Goal: Check status

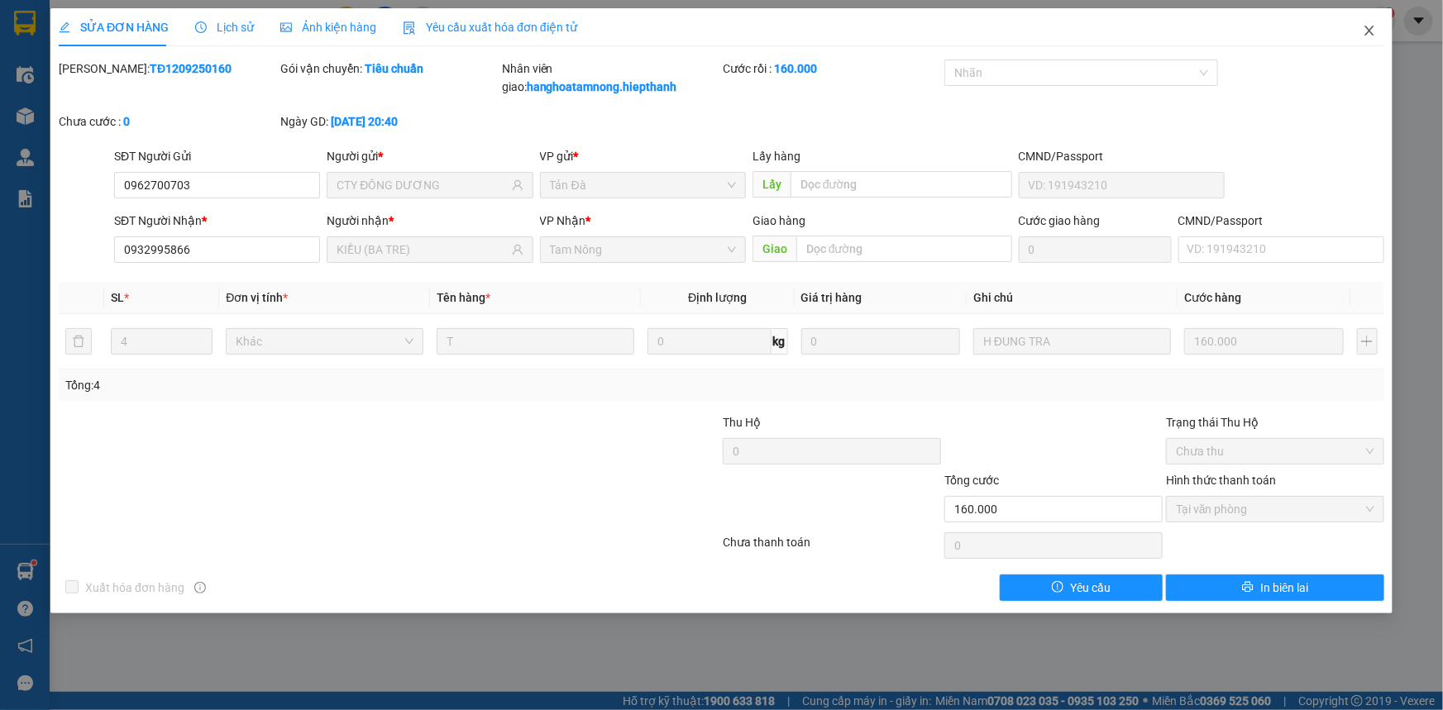
click at [1369, 24] on icon "close" at bounding box center [1368, 30] width 13 height 13
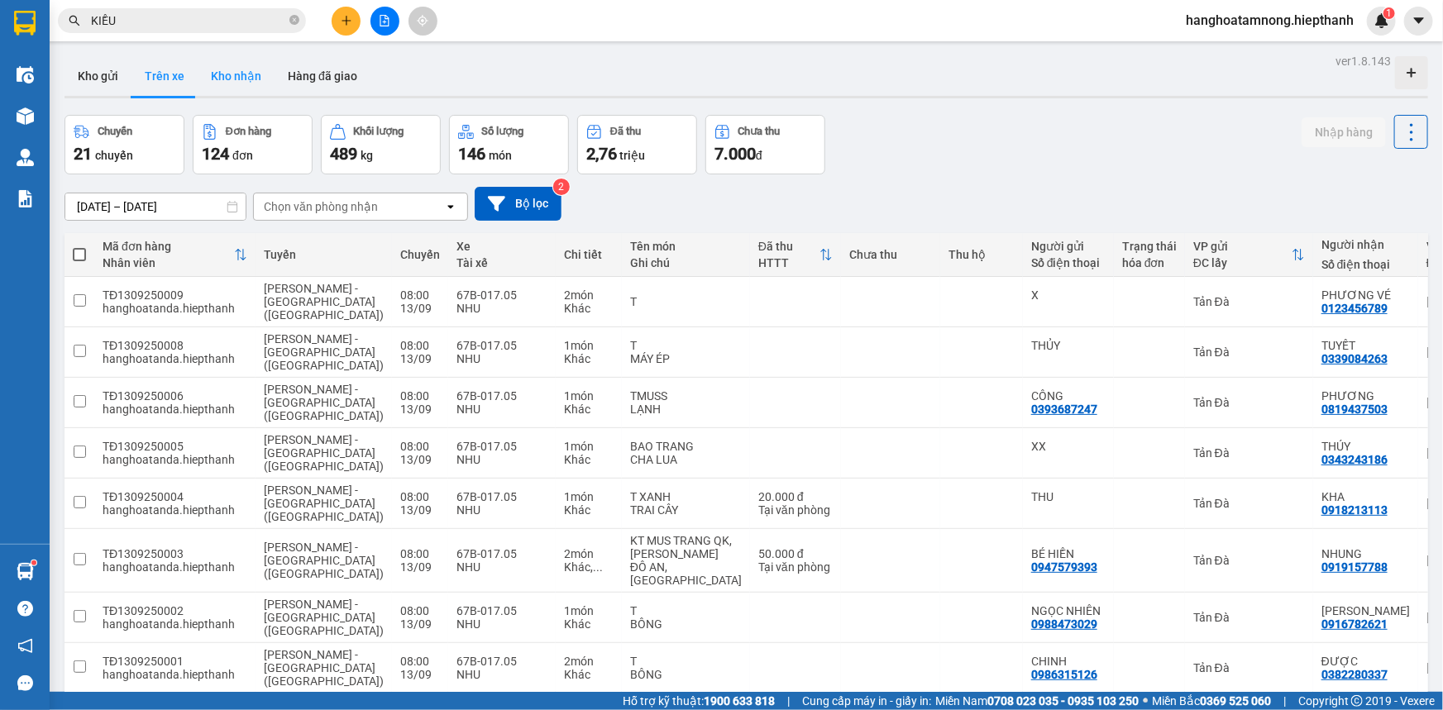
click at [231, 61] on button "Kho nhận" at bounding box center [236, 76] width 77 height 40
type input "[DATE] – [DATE]"
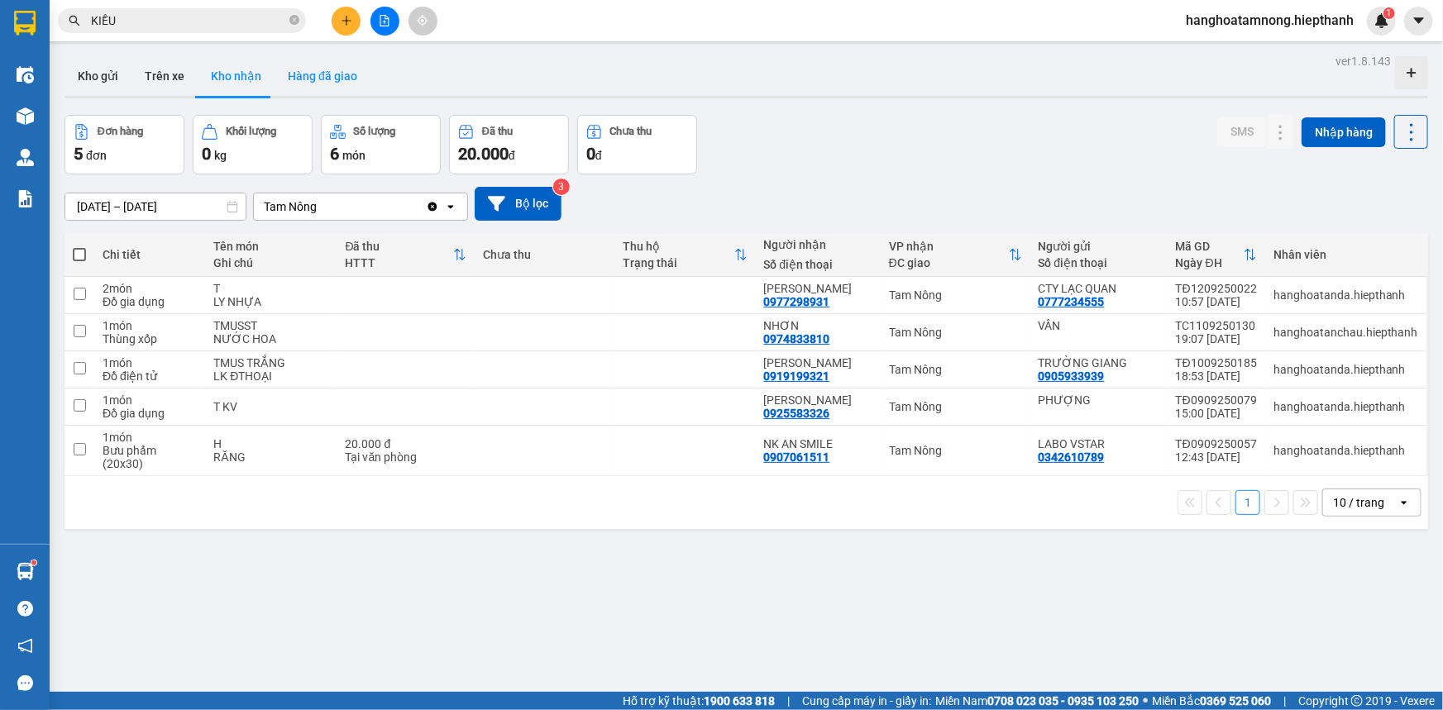
click at [322, 83] on button "Hàng đã giao" at bounding box center [322, 76] width 96 height 40
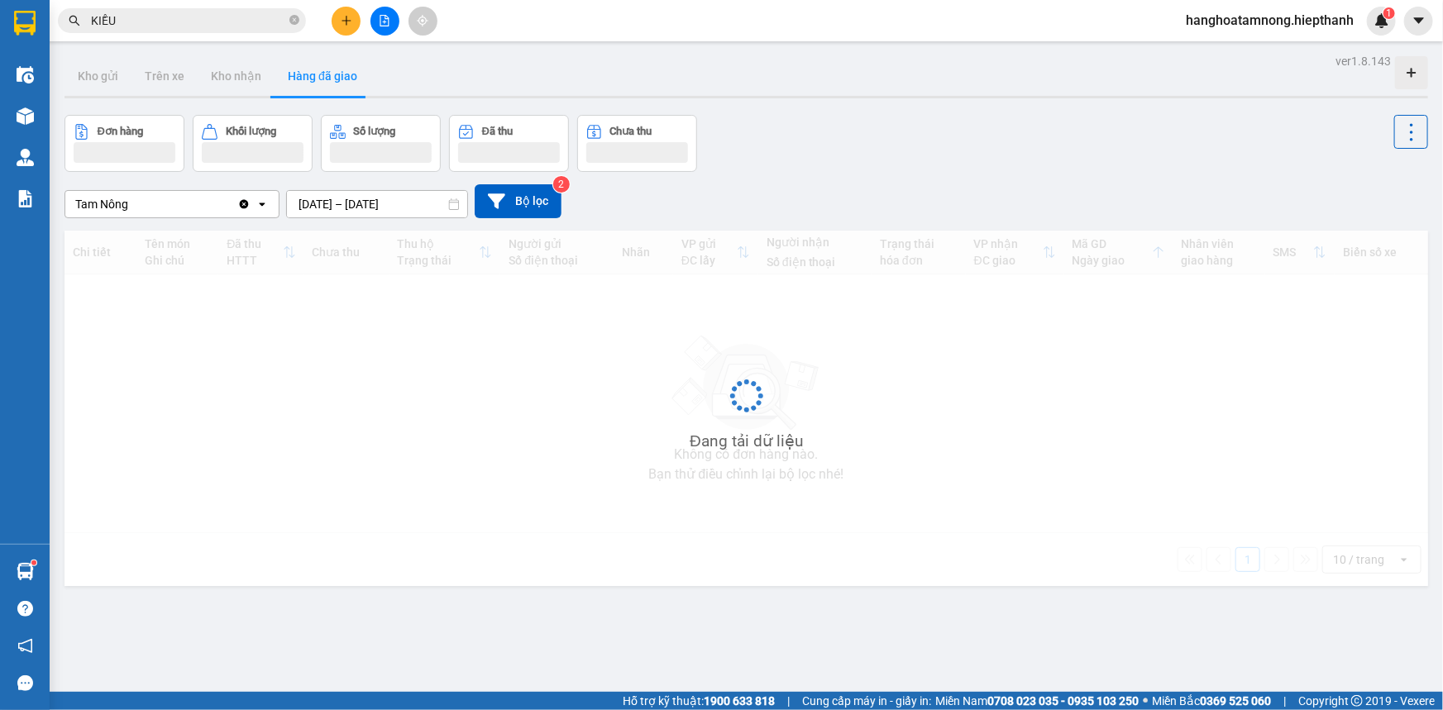
click at [351, 212] on div "ver 1.8.143 Kho gửi Trên xe Kho nhận Hàng đã giao Đơn hàng Khối lượng Số lượng …" at bounding box center [746, 405] width 1376 height 710
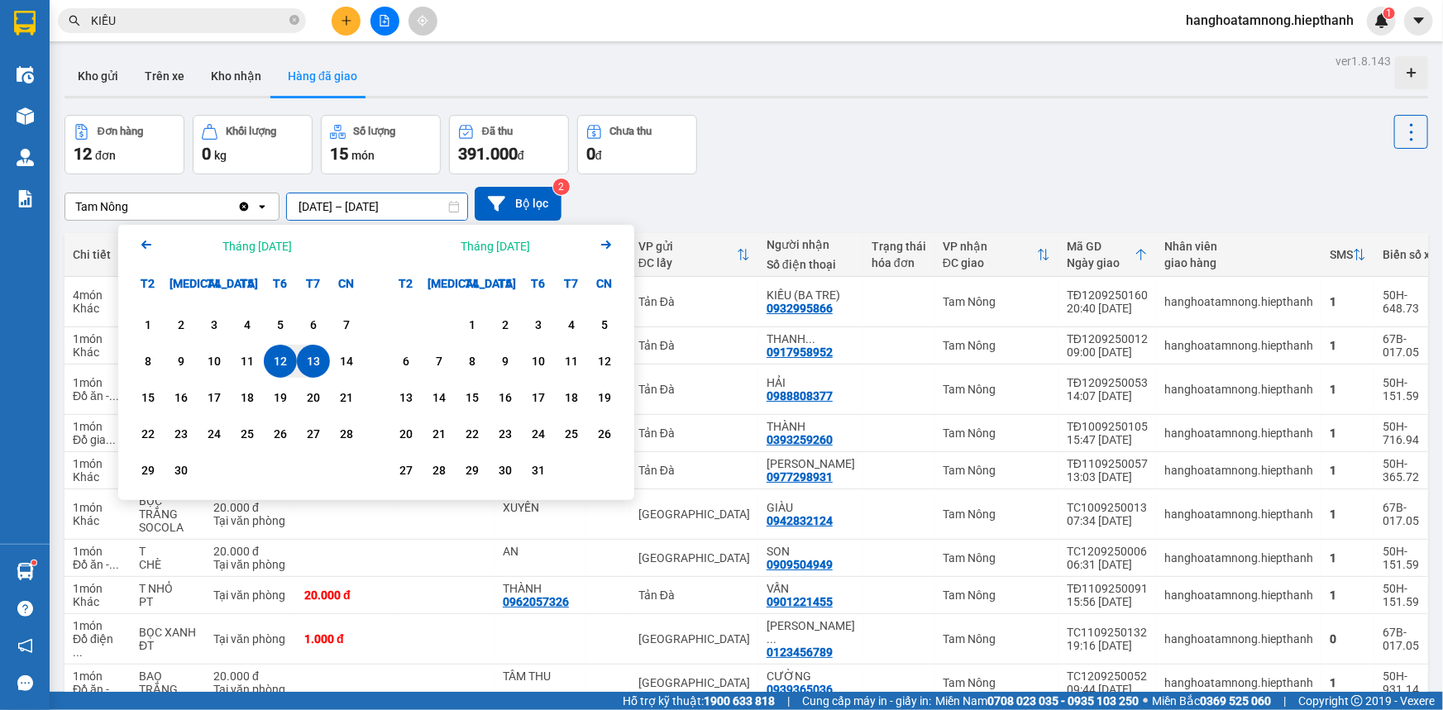
click at [308, 358] on div "13" at bounding box center [313, 361] width 23 height 20
type input "[DATE] – [DATE]"
